Goal: Information Seeking & Learning: Learn about a topic

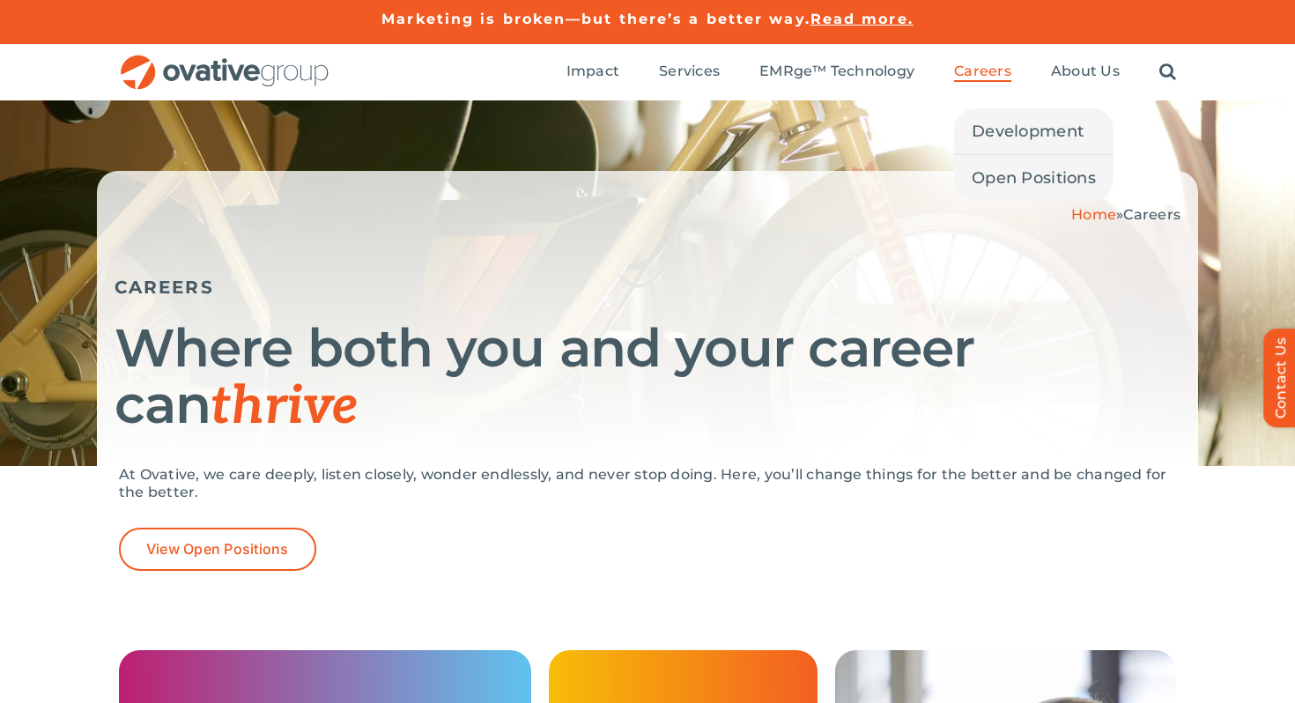
click at [985, 67] on span "Careers" at bounding box center [982, 72] width 57 height 18
click at [1003, 172] on span "Open Positions" at bounding box center [1034, 178] width 124 height 25
click at [995, 131] on span "Development" at bounding box center [1028, 131] width 112 height 25
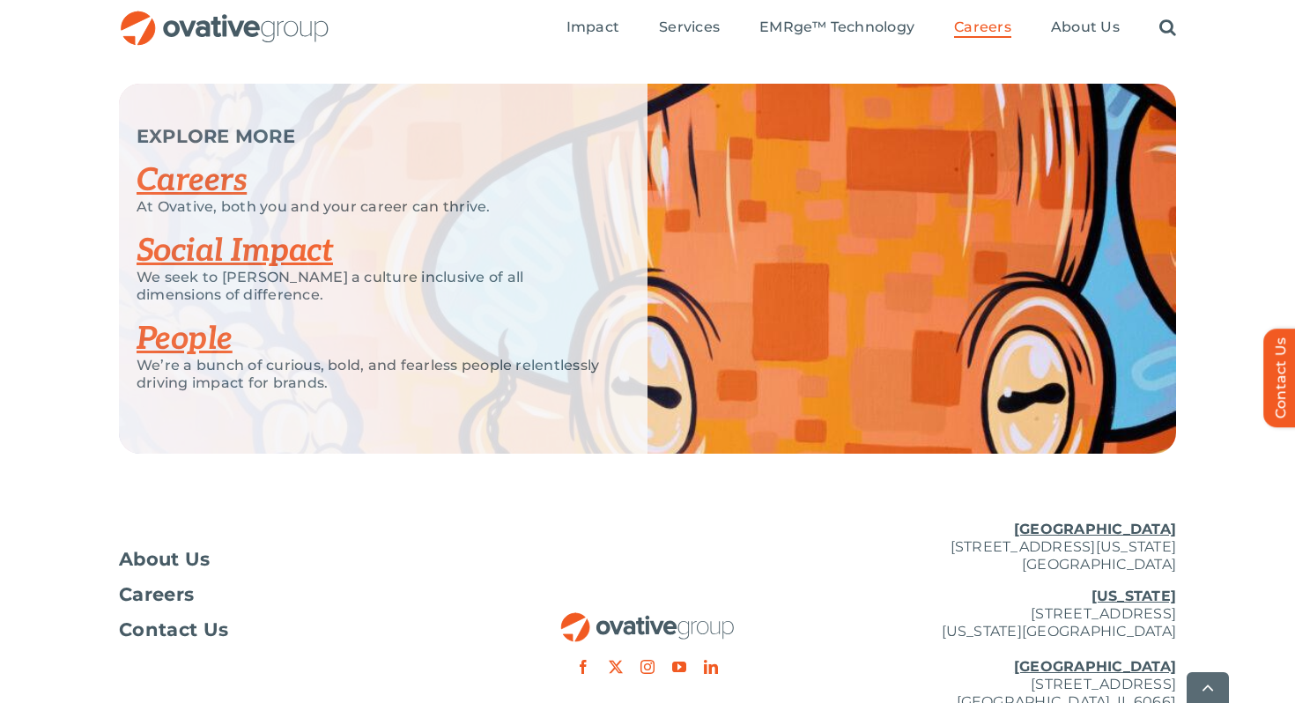
scroll to position [4454, 0]
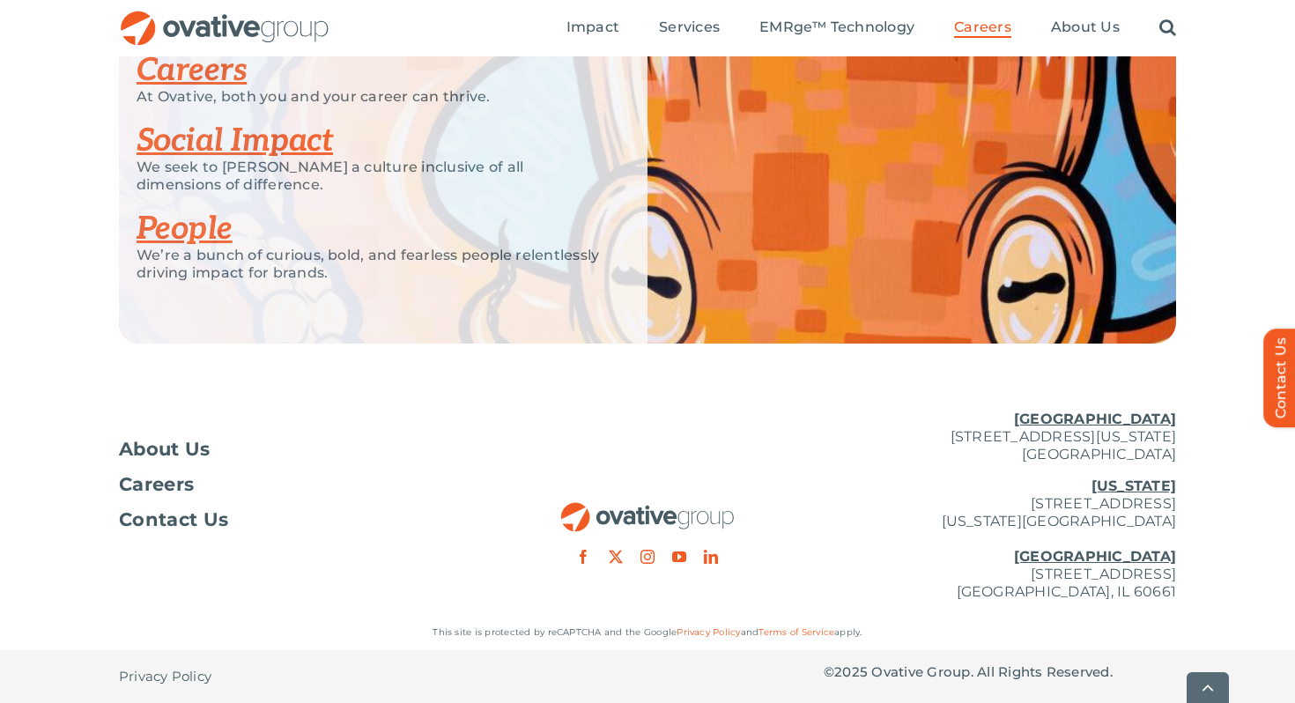
click at [216, 106] on p "At Ovative, both you and your career can thrive." at bounding box center [370, 97] width 467 height 18
click at [217, 90] on link "Careers" at bounding box center [192, 70] width 110 height 39
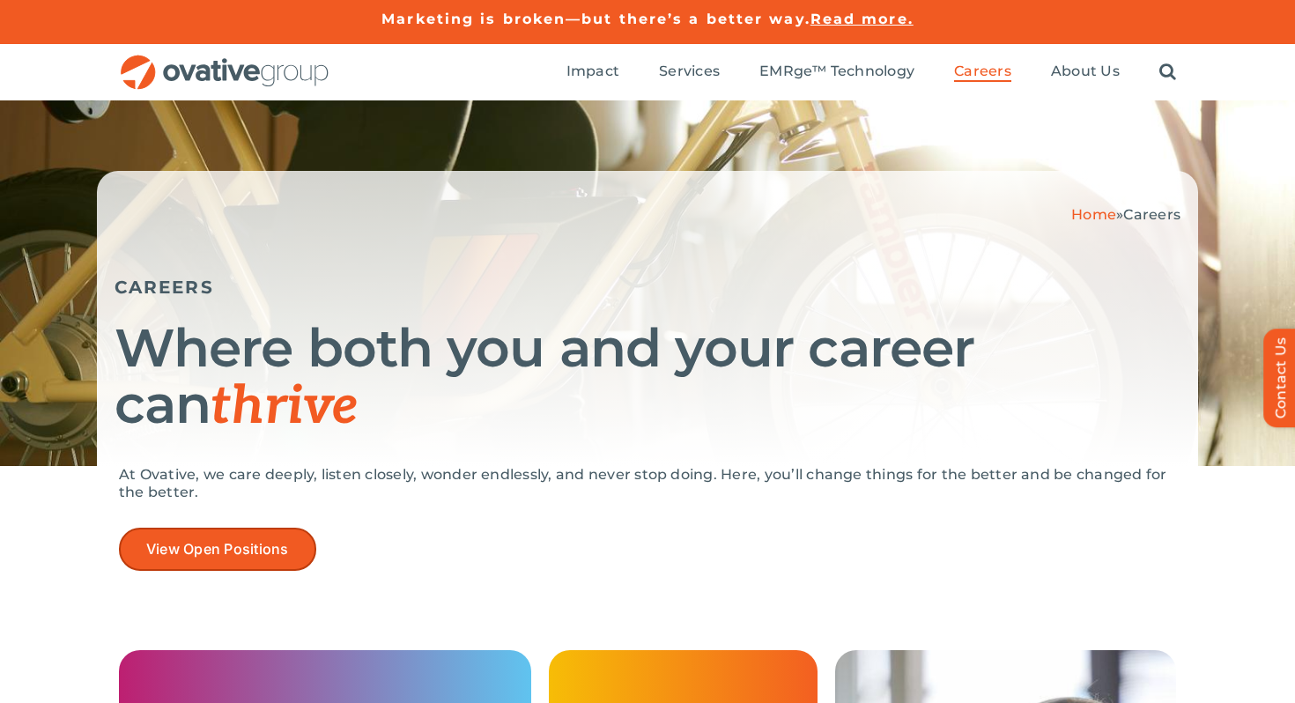
click at [290, 561] on link "View Open Positions" at bounding box center [217, 549] width 197 height 43
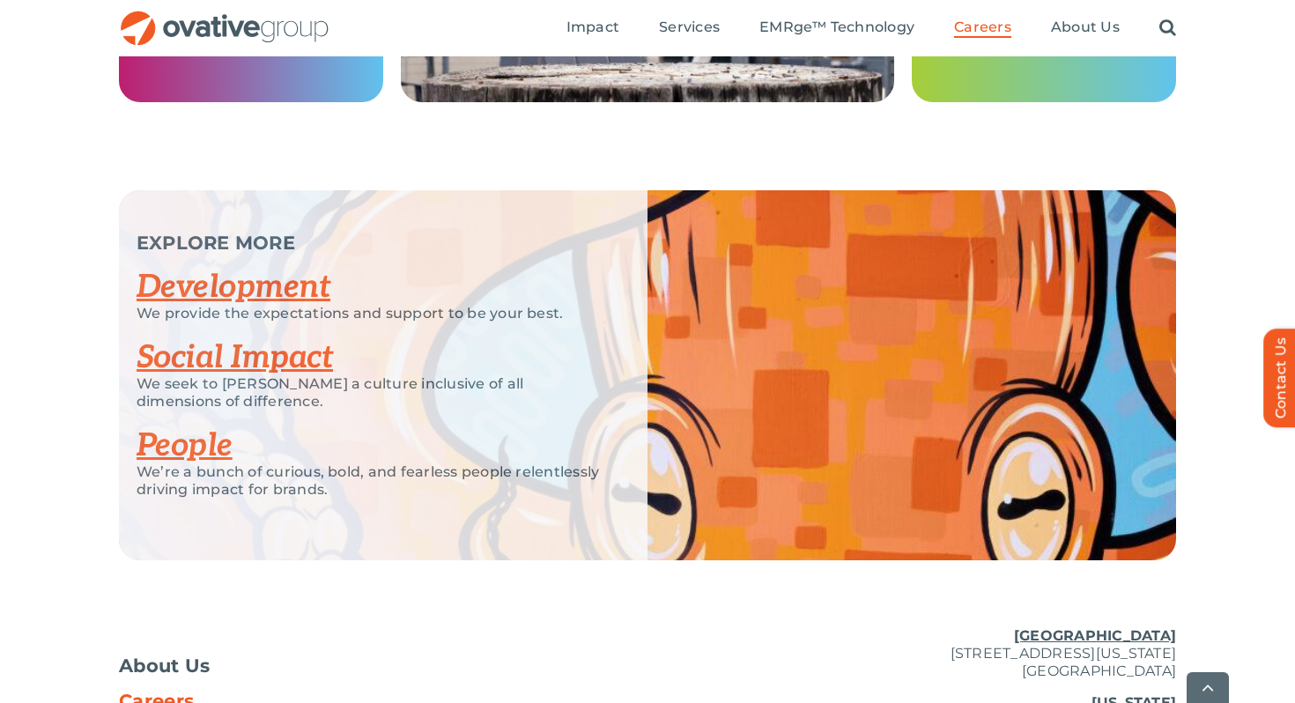
scroll to position [3526, 0]
